Goal: Task Accomplishment & Management: Manage account settings

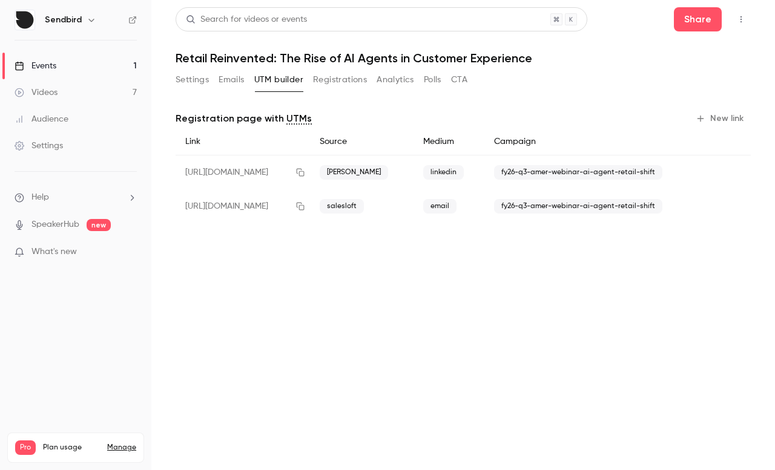
click at [234, 83] on button "Emails" at bounding box center [230, 79] width 25 height 19
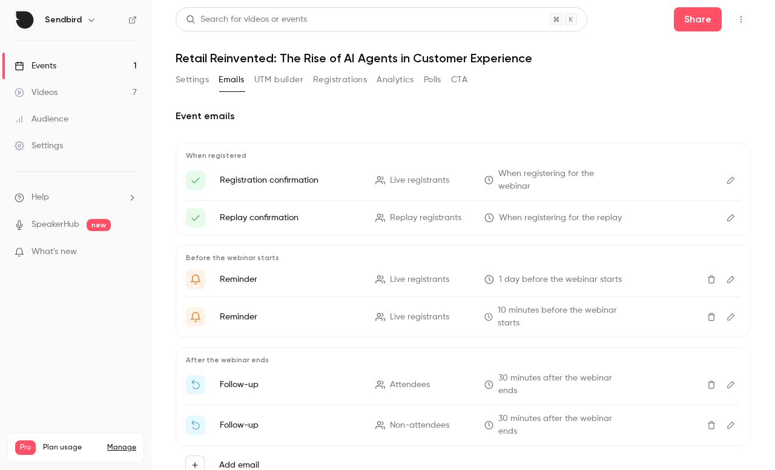
click at [327, 82] on button "Registrations" at bounding box center [340, 79] width 54 height 19
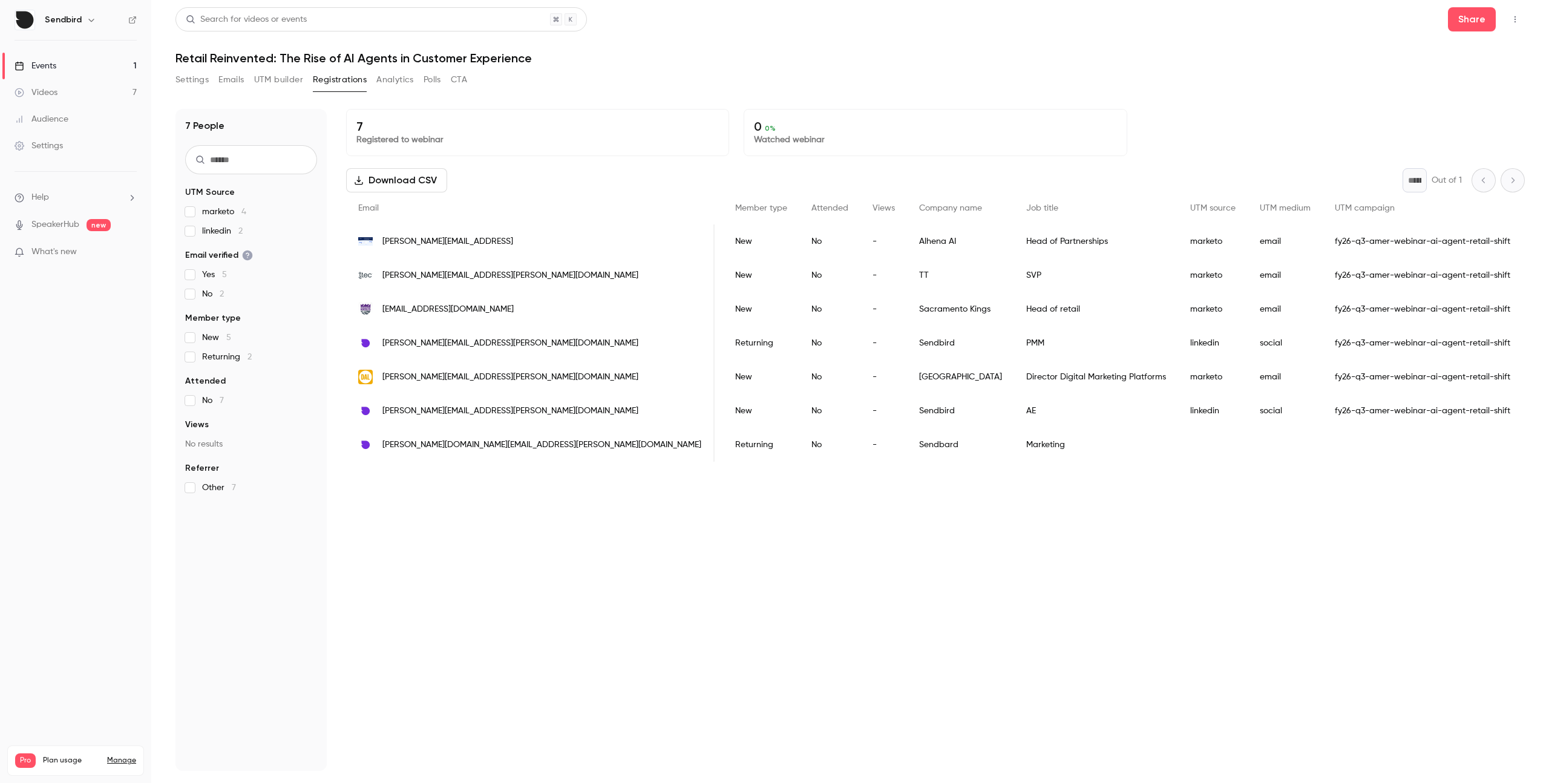
click at [80, 65] on link "Events 1" at bounding box center [75, 66] width 151 height 27
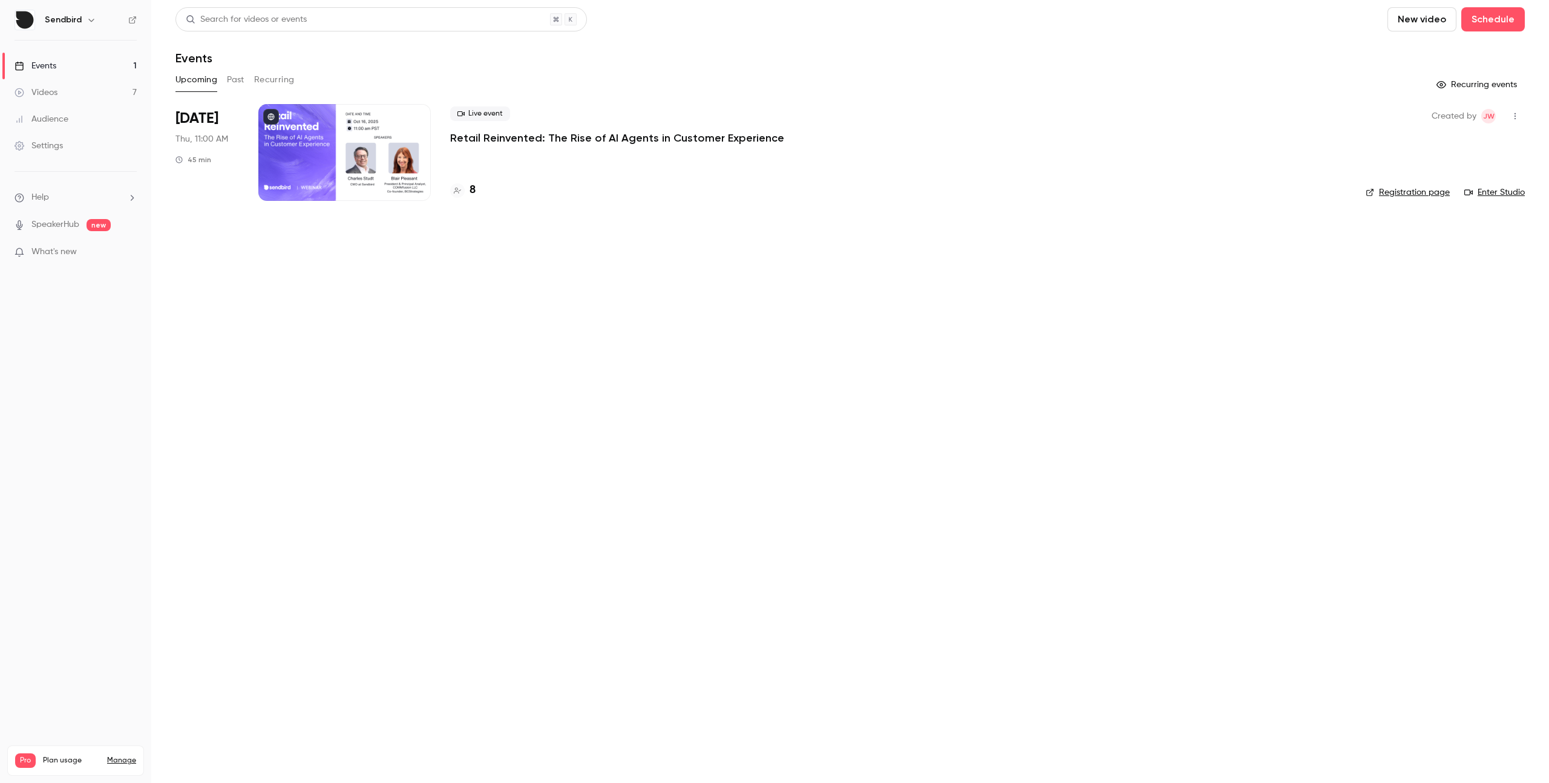
click at [615, 135] on p "Retail Reinvented: The Rise of AI Agents in Customer Experience" at bounding box center [617, 138] width 334 height 15
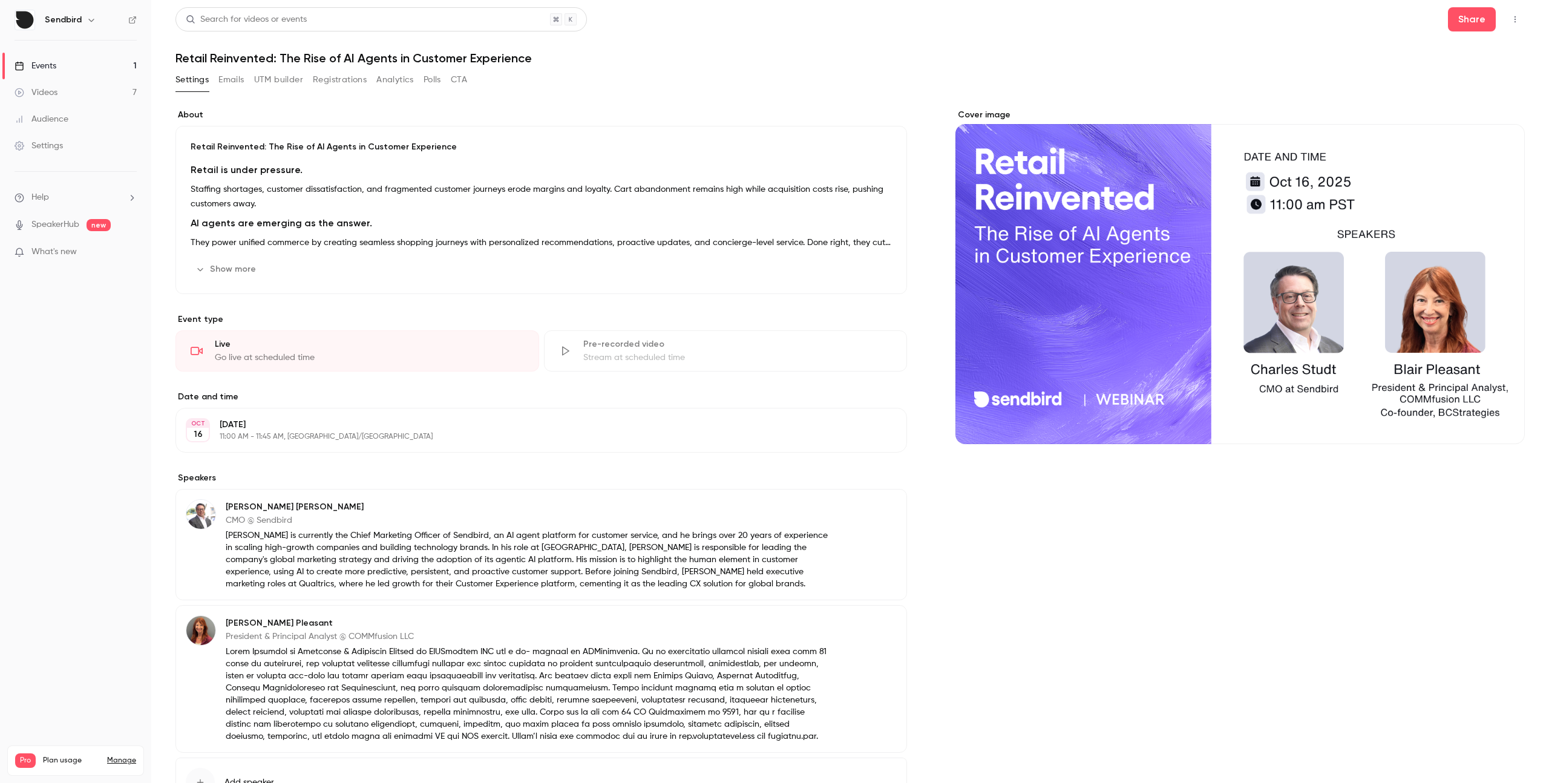
click at [285, 81] on button "UTM builder" at bounding box center [278, 79] width 49 height 19
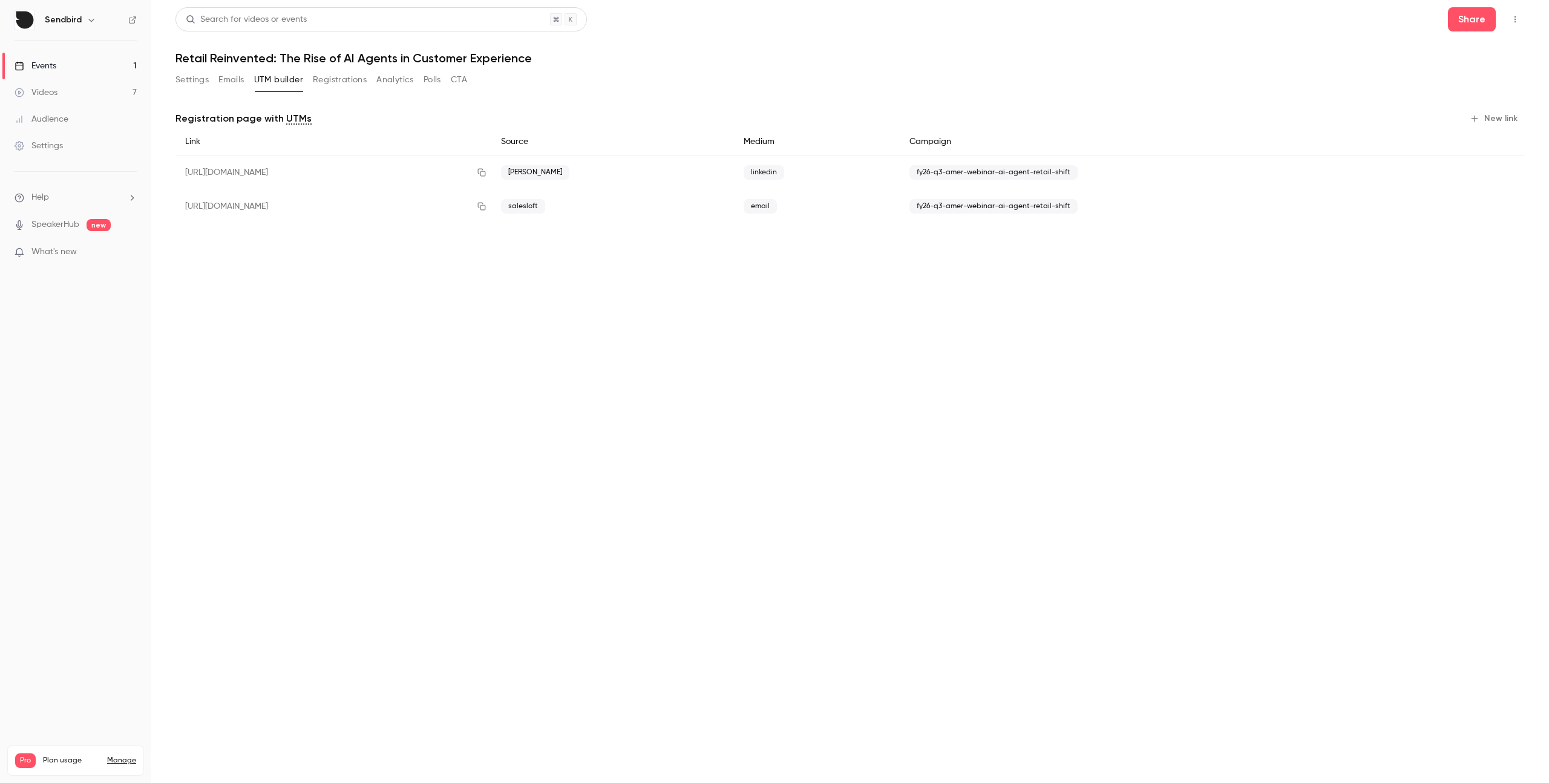
click at [344, 81] on button "Registrations" at bounding box center [340, 79] width 54 height 19
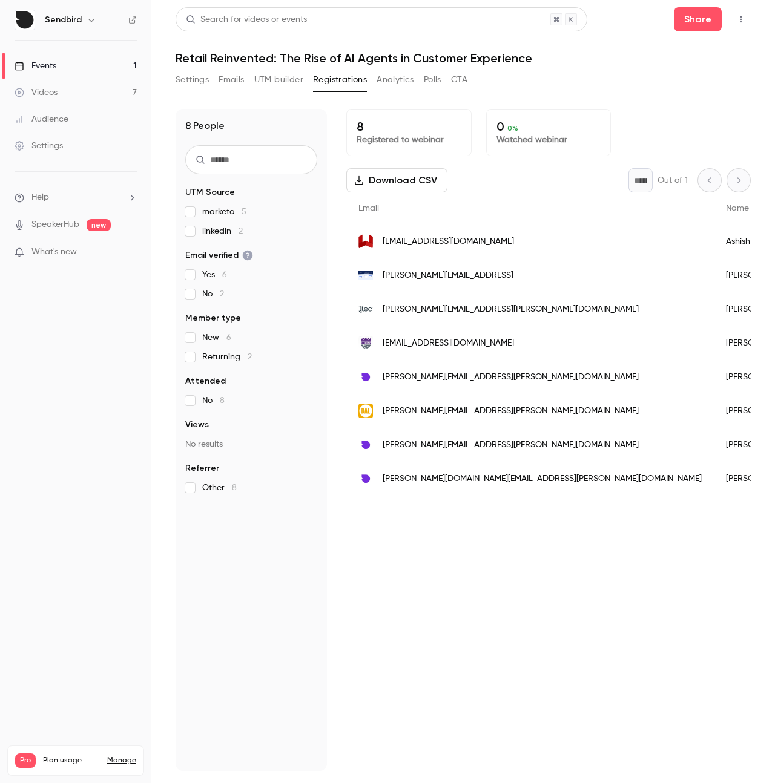
click at [284, 78] on button "UTM builder" at bounding box center [278, 79] width 49 height 19
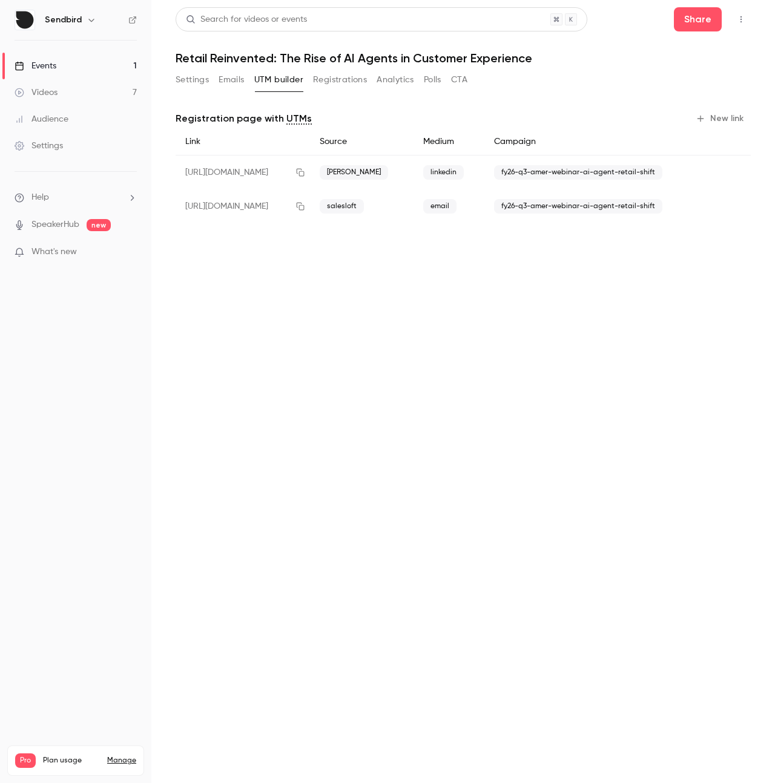
click at [217, 81] on div "Settings Emails UTM builder Registrations Analytics Polls CTA" at bounding box center [321, 79] width 292 height 19
click at [221, 79] on button "Emails" at bounding box center [230, 79] width 25 height 19
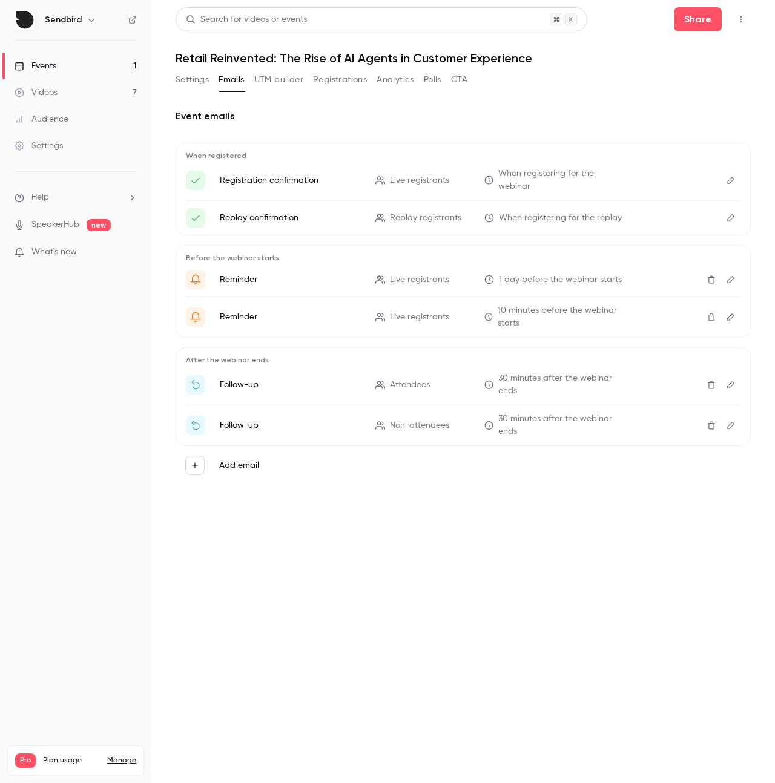
click at [347, 85] on button "Registrations" at bounding box center [340, 79] width 54 height 19
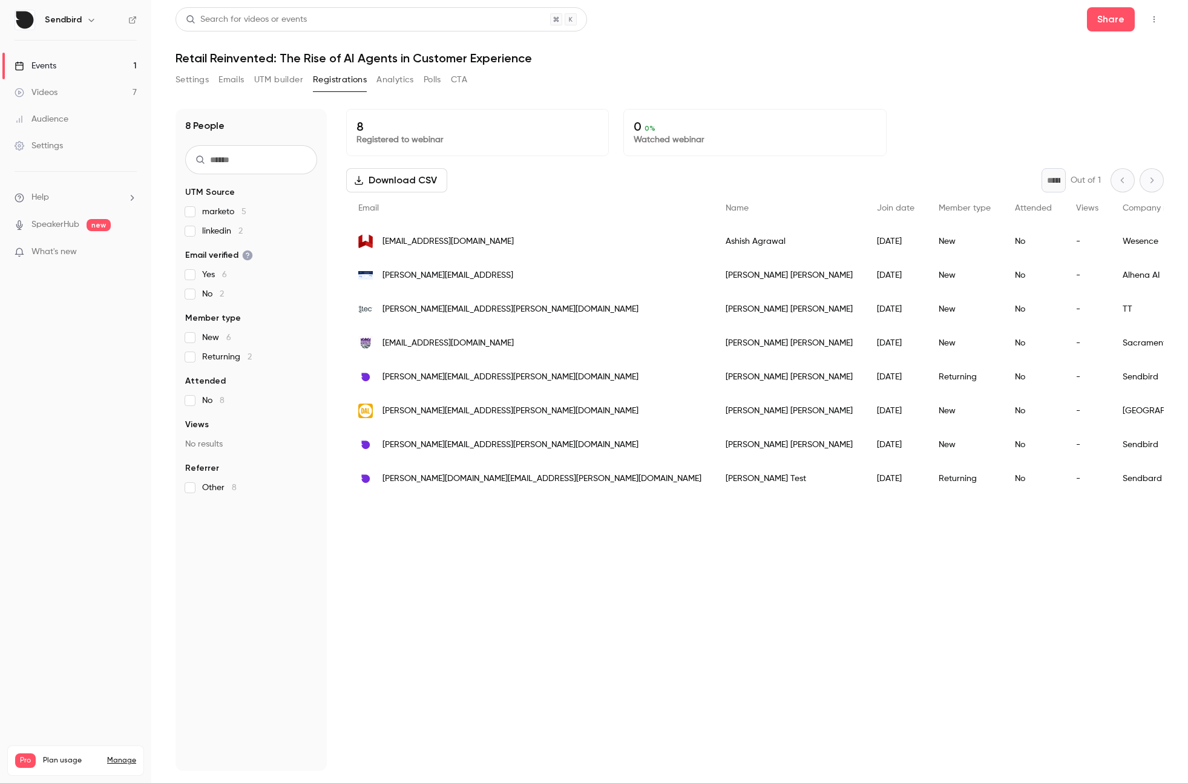
click at [85, 84] on link "Videos 7" at bounding box center [75, 92] width 151 height 27
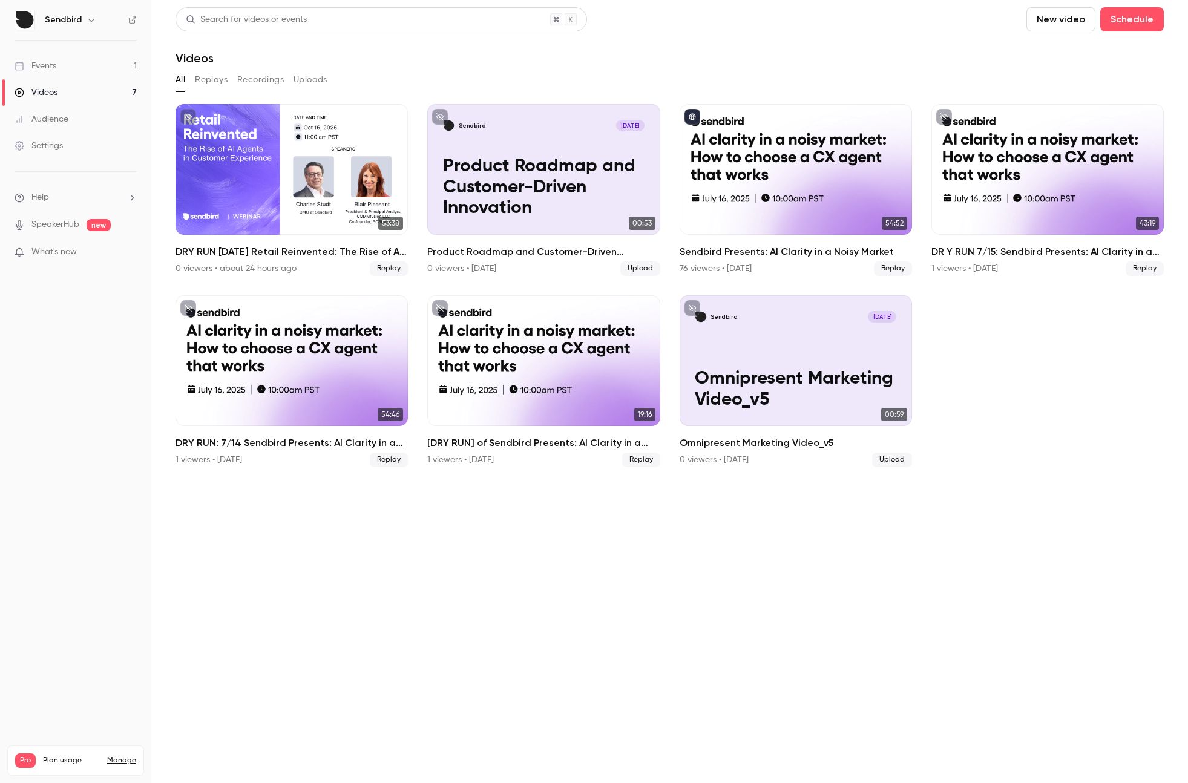
click at [92, 70] on link "Events 1" at bounding box center [75, 66] width 151 height 27
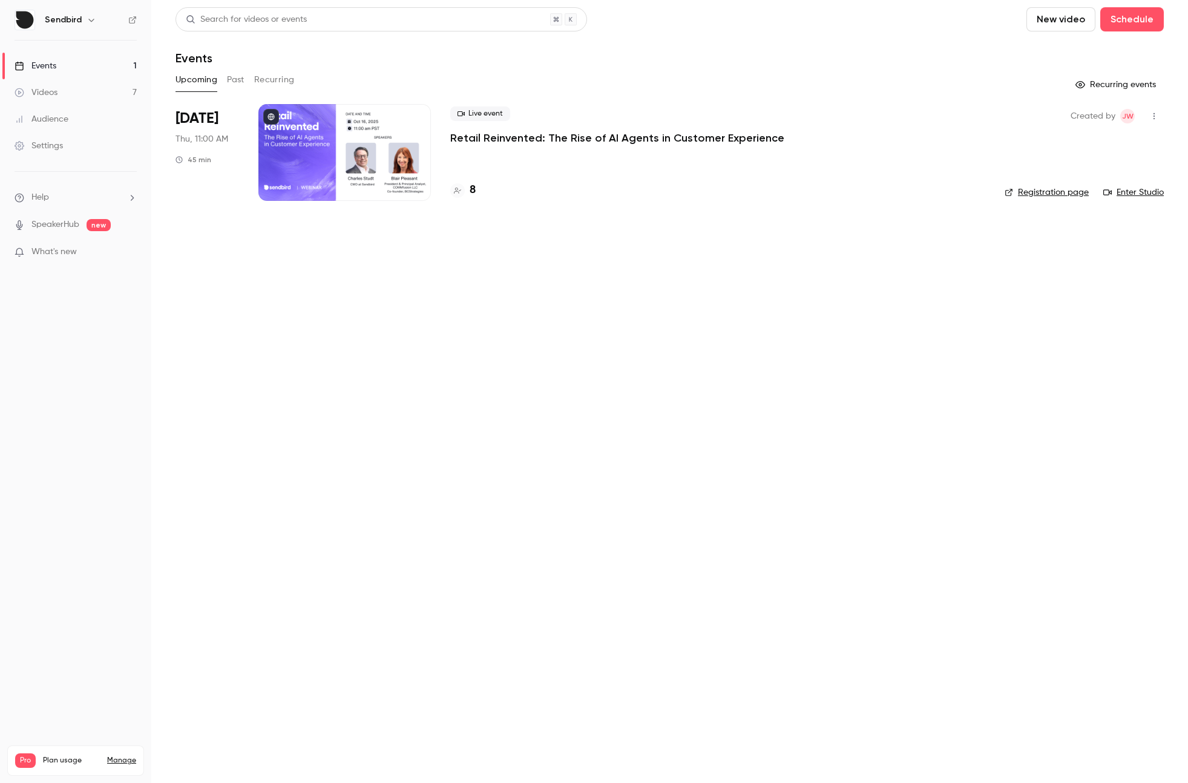
click at [774, 186] on link "Registration page" at bounding box center [1046, 192] width 84 height 12
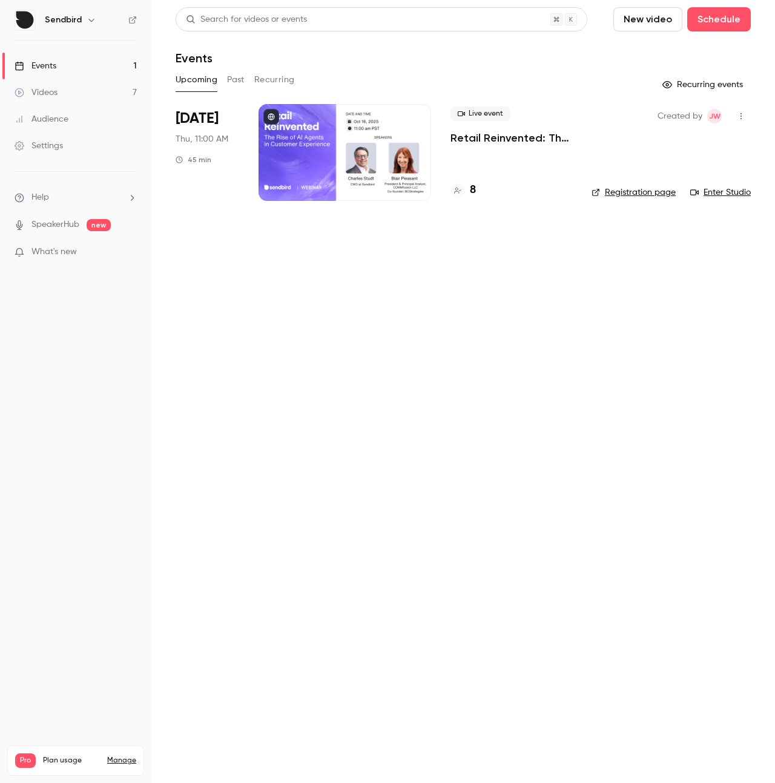
click at [192, 146] on div "Oct 16 Thu, 11:00 AM 45 min" at bounding box center [207, 152] width 64 height 97
click at [235, 84] on button "Past" at bounding box center [236, 79] width 18 height 19
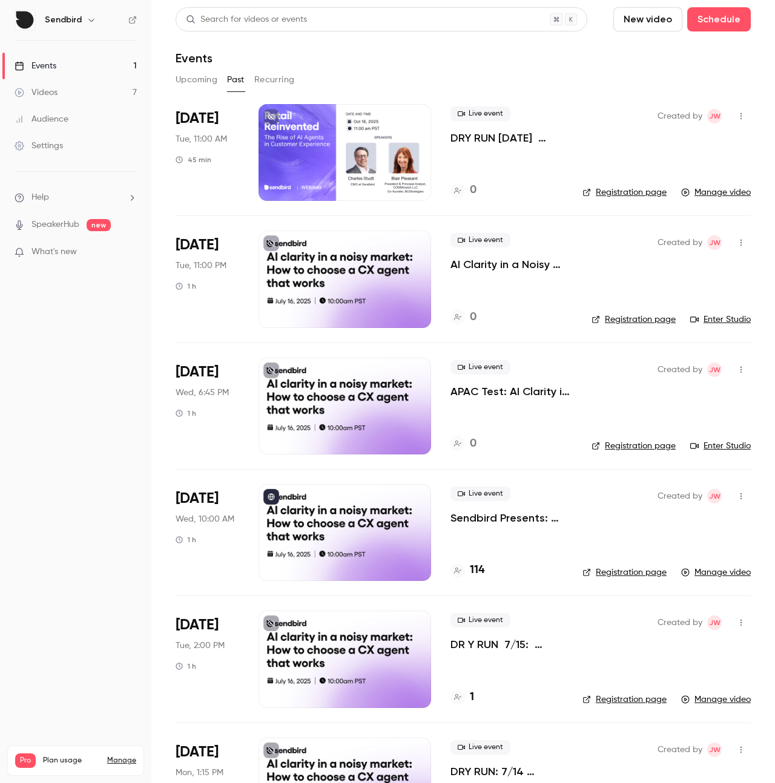
click at [228, 181] on div "Oct 7 Tue, 11:00 AM 45 min" at bounding box center [207, 152] width 64 height 97
click at [696, 198] on link "Manage video" at bounding box center [716, 192] width 70 height 12
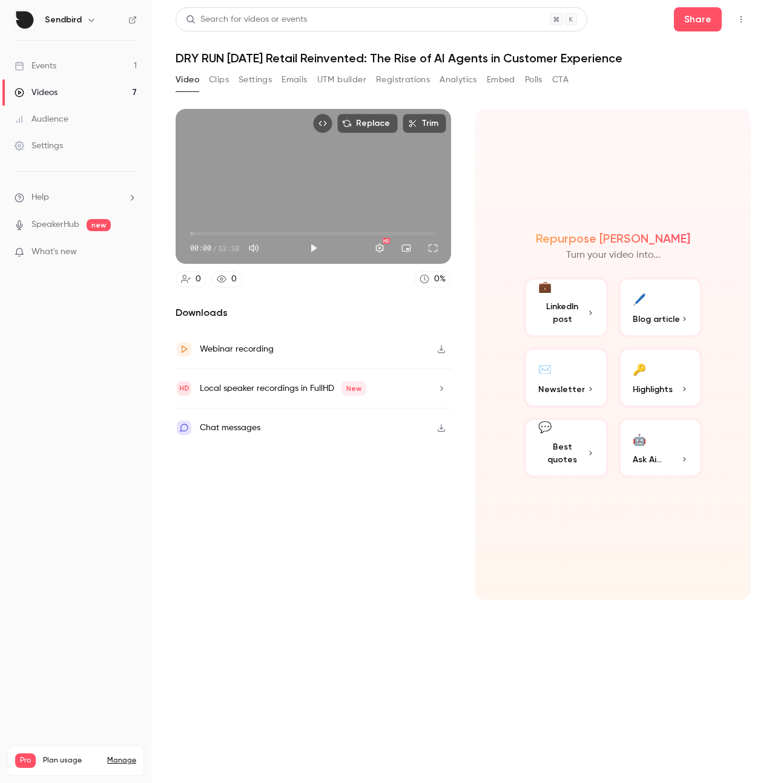
click at [652, 374] on button "🔑 Highlights" at bounding box center [660, 377] width 85 height 61
